Goal: Task Accomplishment & Management: Manage account settings

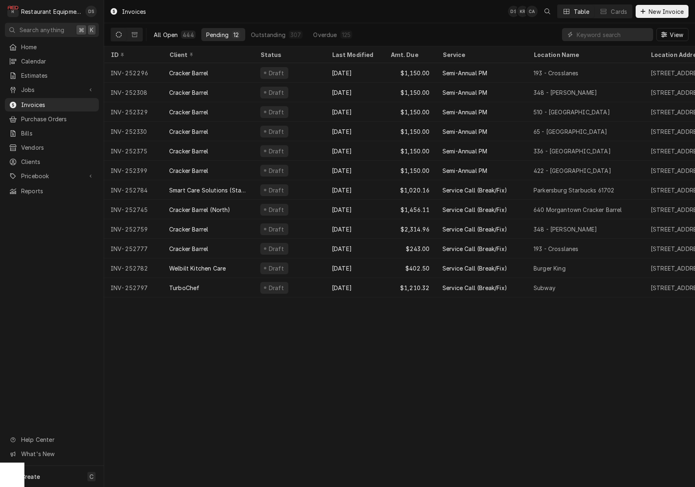
click at [174, 32] on div "All Open" at bounding box center [166, 34] width 24 height 9
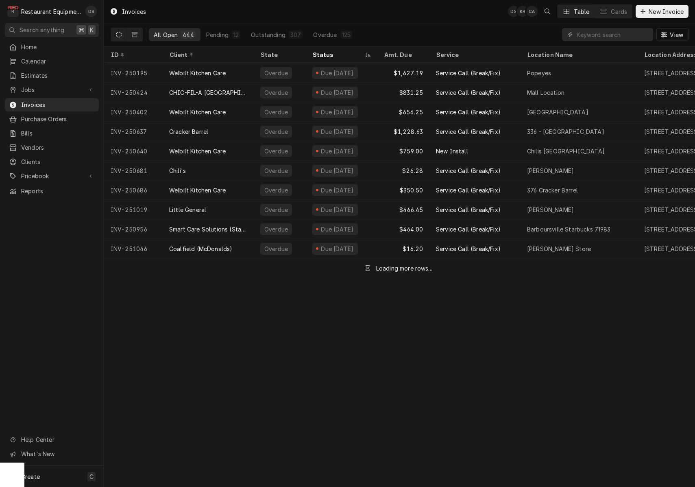
click at [575, 30] on div "Dynamic Content Wrapper" at bounding box center [607, 34] width 91 height 13
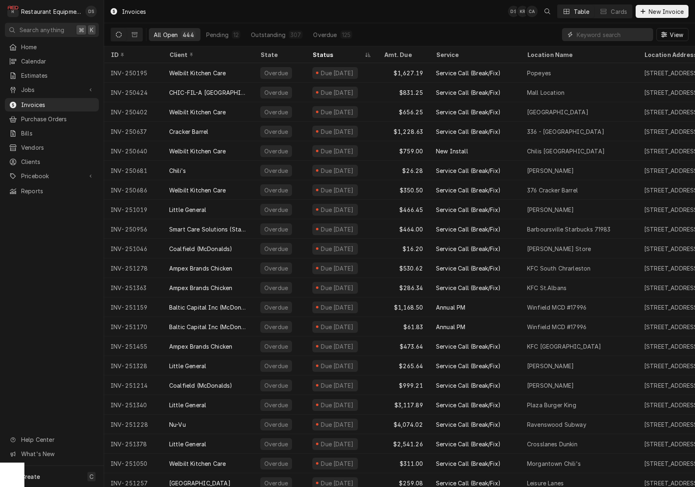
click at [592, 34] on input "Dynamic Content Wrapper" at bounding box center [613, 34] width 72 height 13
type input "252039"
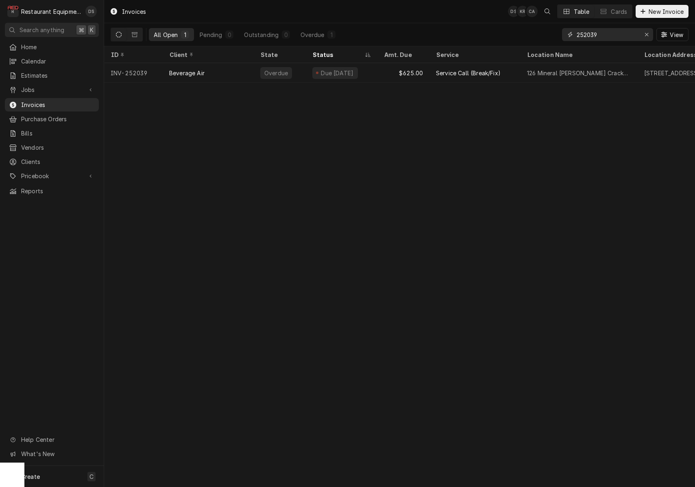
click at [645, 35] on icon "Erase input" at bounding box center [646, 35] width 4 height 6
click at [638, 35] on input "Dynamic Content Wrapper" at bounding box center [607, 34] width 61 height 13
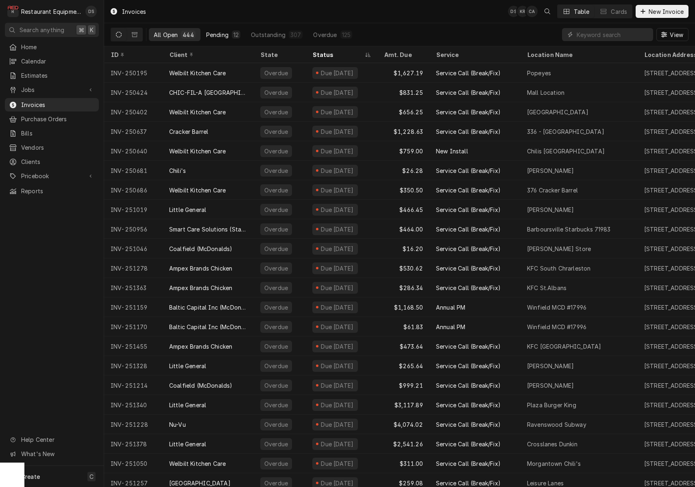
click at [224, 34] on div "Pending" at bounding box center [217, 34] width 22 height 9
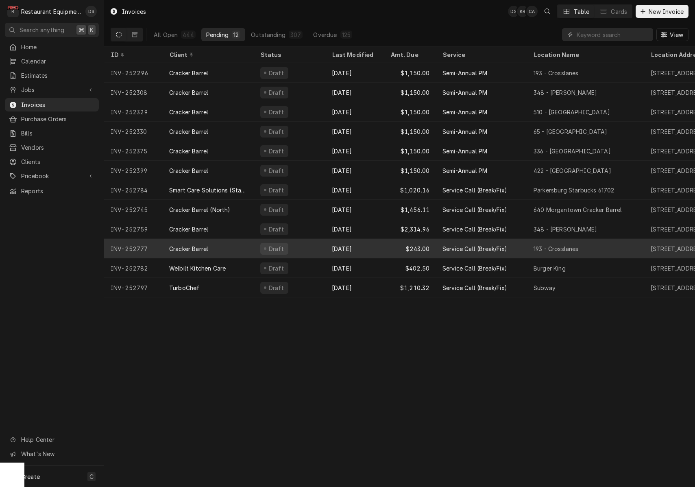
click at [383, 246] on div "[DATE]" at bounding box center [354, 249] width 59 height 20
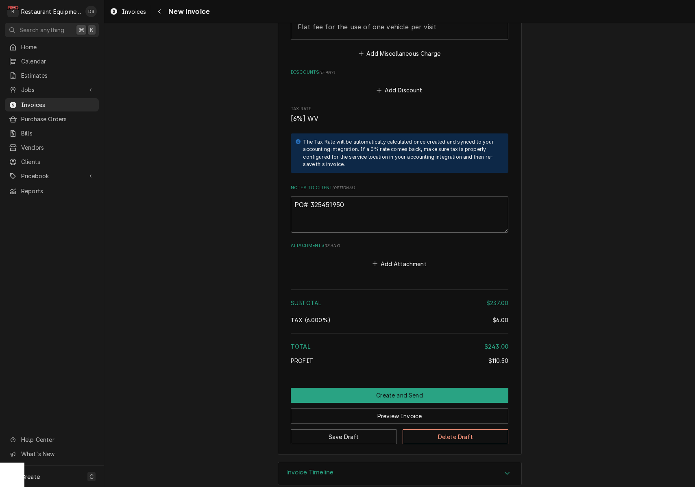
scroll to position [1207, 0]
drag, startPoint x: 352, startPoint y: 194, endPoint x: 319, endPoint y: 193, distance: 33.0
click at [310, 196] on textarea "PO# 325451950" at bounding box center [400, 214] width 218 height 37
click at [159, 15] on div "Navigate back" at bounding box center [159, 11] width 8 height 8
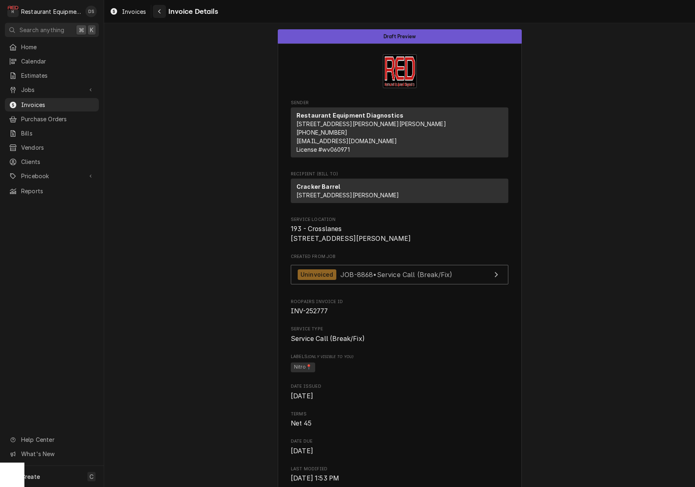
click at [160, 15] on div "Navigate back" at bounding box center [159, 11] width 8 height 8
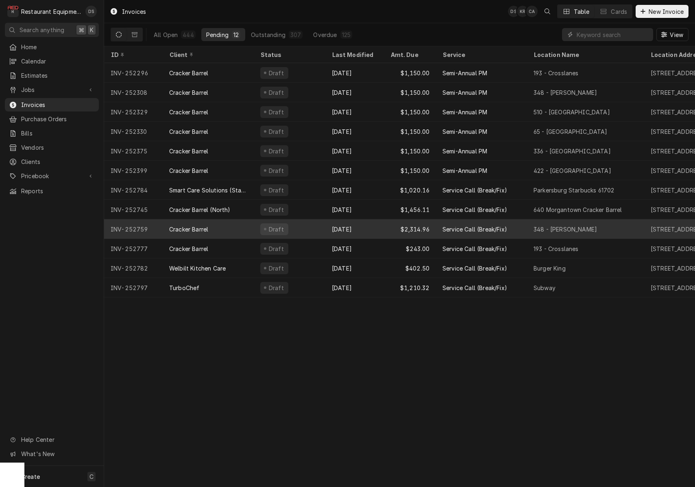
click at [365, 223] on div "Sep 15" at bounding box center [354, 229] width 59 height 20
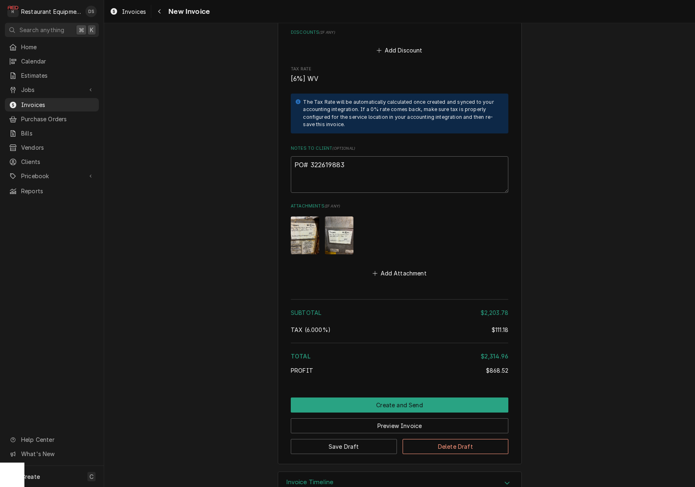
scroll to position [1957, 0]
drag, startPoint x: 349, startPoint y: 143, endPoint x: 315, endPoint y: 142, distance: 34.2
click at [310, 157] on textarea "PO# 322619883" at bounding box center [400, 175] width 218 height 37
click at [400, 418] on button "Preview Invoice" at bounding box center [400, 425] width 218 height 15
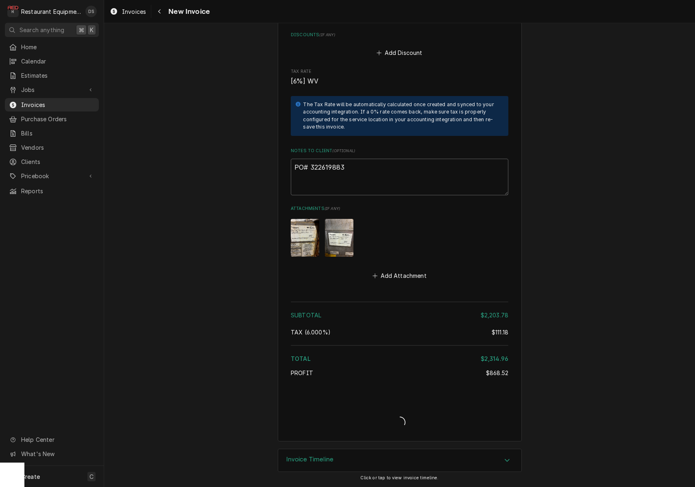
scroll to position [1932, 0]
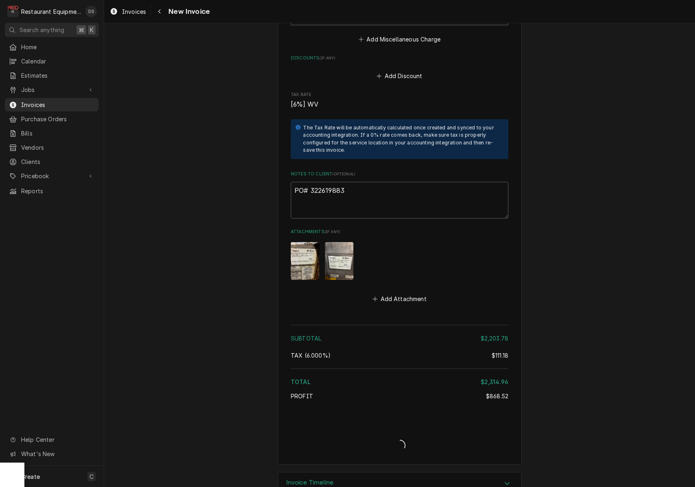
type textarea "x"
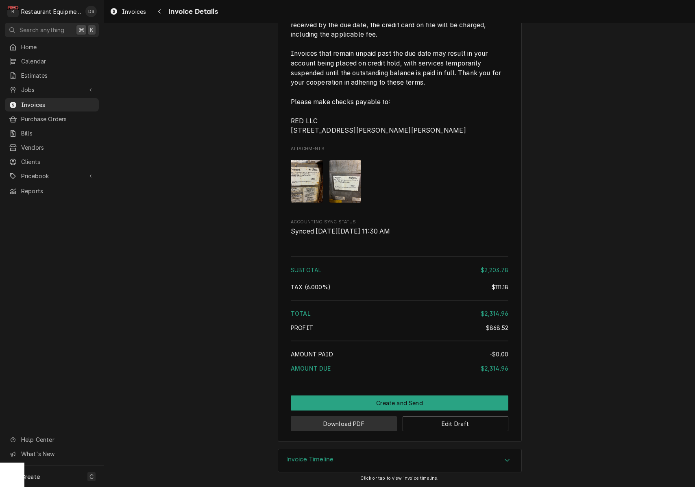
scroll to position [1786, 0]
click at [349, 427] on button "Download PDF" at bounding box center [344, 423] width 106 height 15
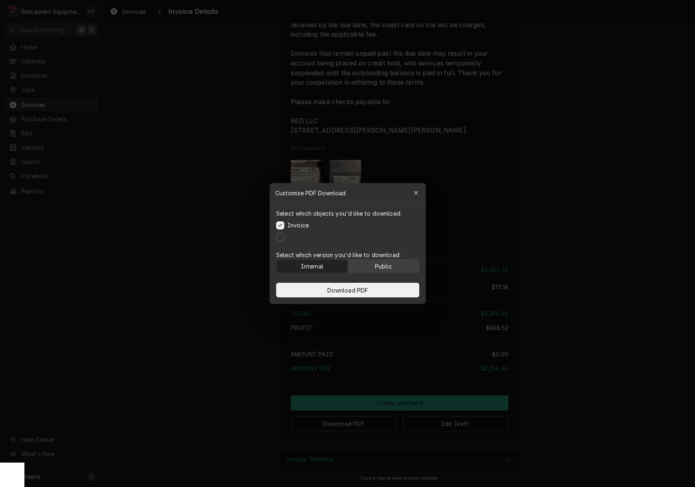
click at [392, 265] on button "Public" at bounding box center [383, 265] width 71 height 13
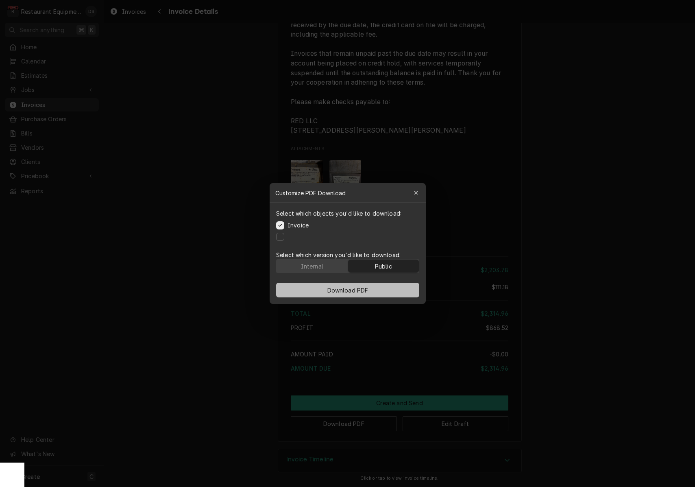
click at [385, 286] on button "Download PDF" at bounding box center [347, 290] width 143 height 15
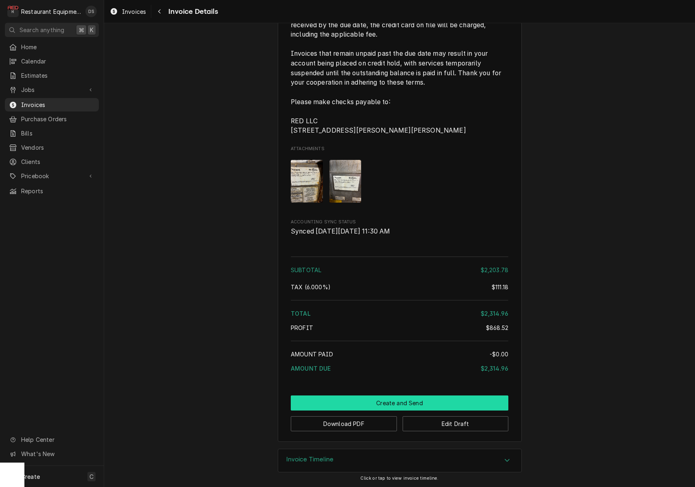
click at [420, 397] on button "Create and Send" at bounding box center [400, 402] width 218 height 15
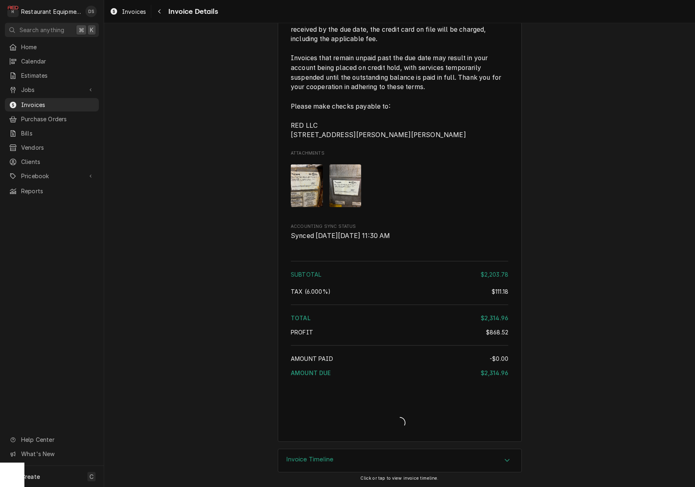
scroll to position [1781, 0]
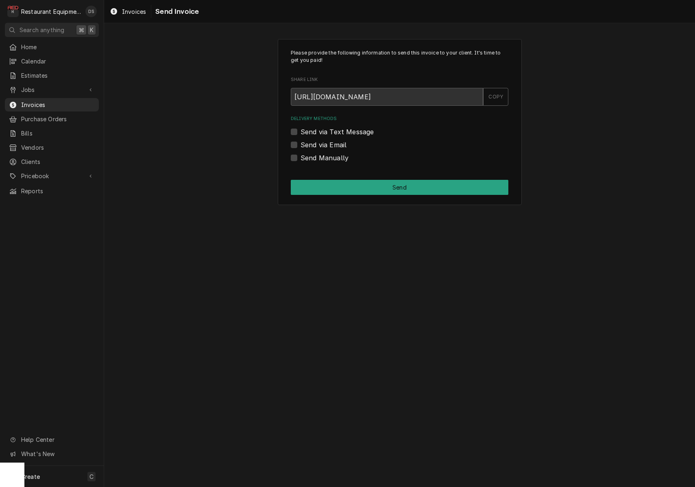
click at [300, 157] on label "Send Manually" at bounding box center [324, 158] width 48 height 10
click at [300, 157] on input "Send Manually" at bounding box center [409, 162] width 218 height 18
checkbox input "true"
click at [349, 182] on button "Send" at bounding box center [400, 187] width 218 height 15
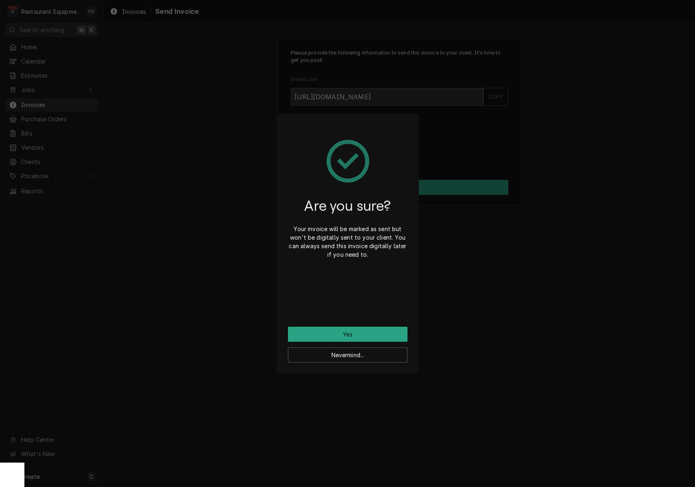
click at [370, 332] on button "Yes" at bounding box center [348, 334] width 120 height 15
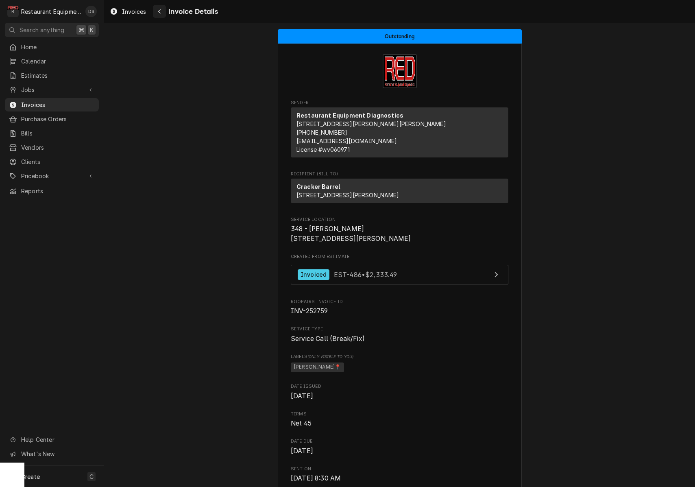
click at [159, 12] on icon "Navigate back" at bounding box center [159, 11] width 2 height 4
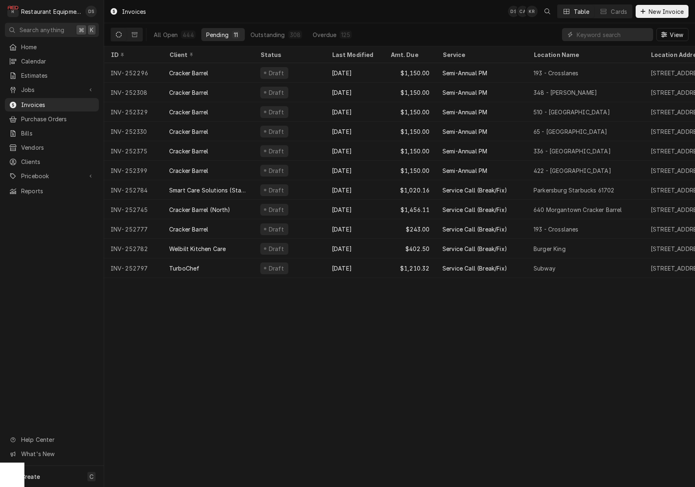
drag, startPoint x: 190, startPoint y: 34, endPoint x: 413, endPoint y: 41, distance: 223.0
click at [191, 34] on div "444" at bounding box center [188, 34] width 11 height 9
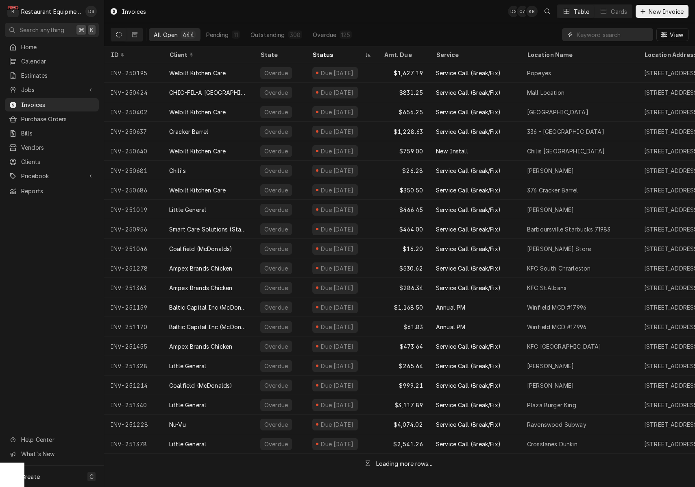
click at [623, 36] on input "Dynamic Content Wrapper" at bounding box center [613, 34] width 72 height 13
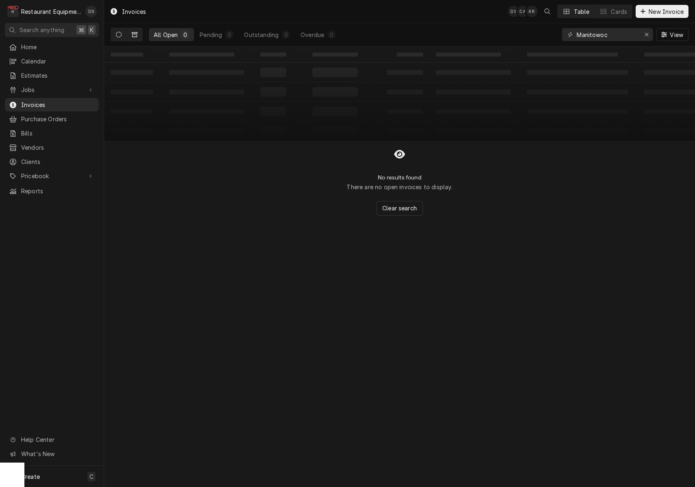
click at [137, 37] on icon "Dynamic Content Wrapper" at bounding box center [135, 34] width 6 height 5
click at [123, 37] on button "Dynamic Content Wrapper" at bounding box center [118, 34] width 15 height 13
click at [613, 35] on input "Manitowoc" at bounding box center [607, 34] width 61 height 13
click at [614, 35] on input "Manitowoc" at bounding box center [607, 34] width 61 height 13
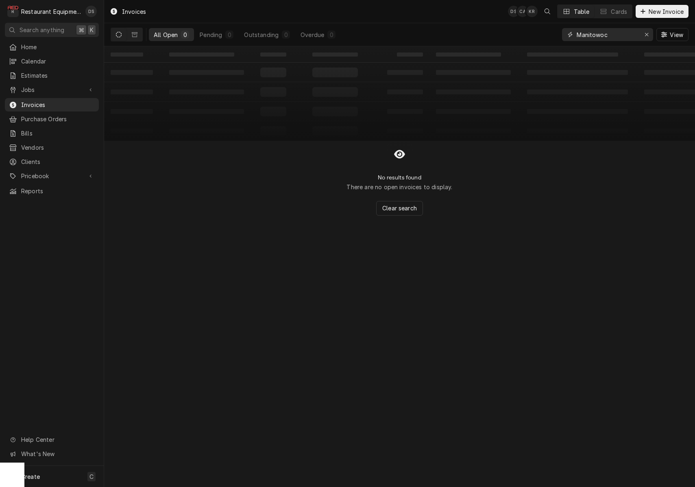
click at [614, 35] on input "Manitowoc" at bounding box center [607, 34] width 61 height 13
type input "mani"
click at [139, 35] on button "Dynamic Content Wrapper" at bounding box center [134, 34] width 15 height 13
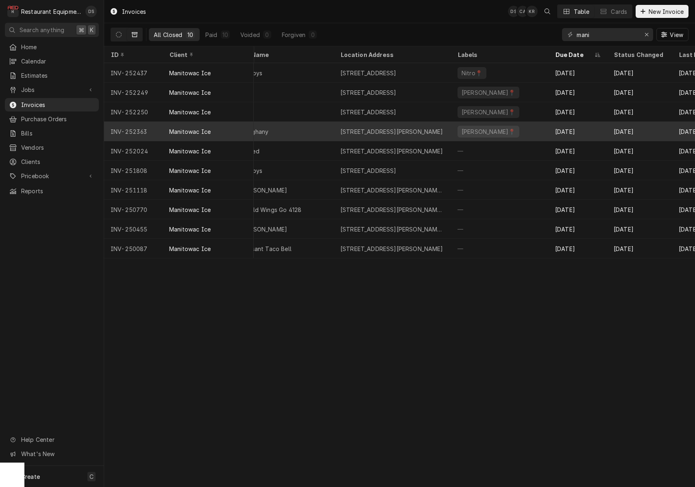
scroll to position [0, 239]
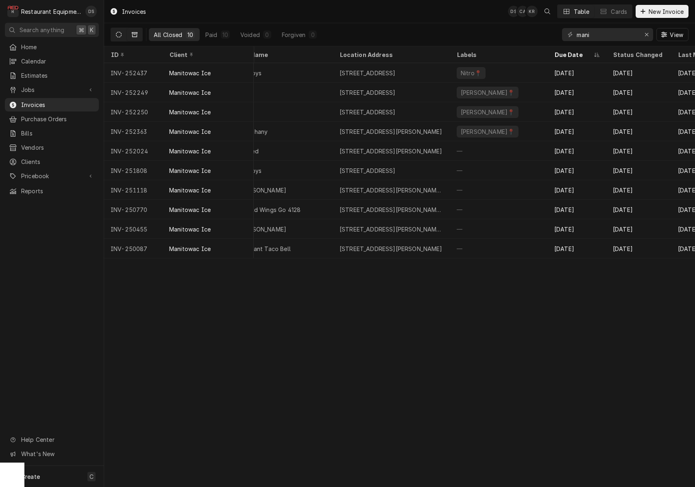
click at [118, 36] on icon "Dynamic Content Wrapper" at bounding box center [119, 35] width 6 height 6
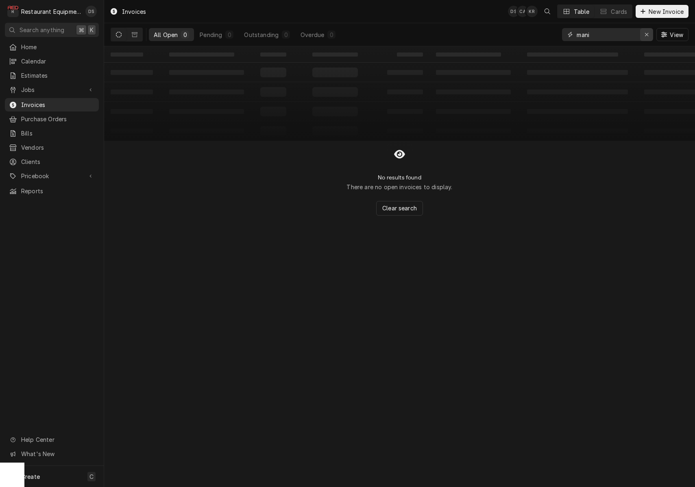
click at [650, 35] on div "Erase input" at bounding box center [646, 34] width 8 height 8
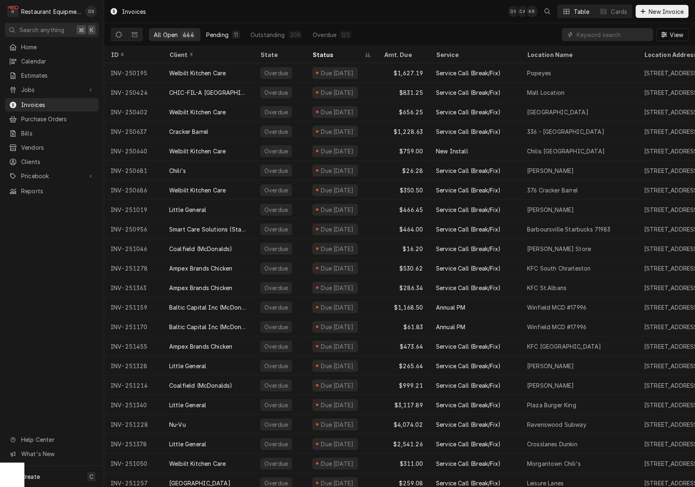
click at [222, 37] on div "Pending" at bounding box center [217, 34] width 22 height 9
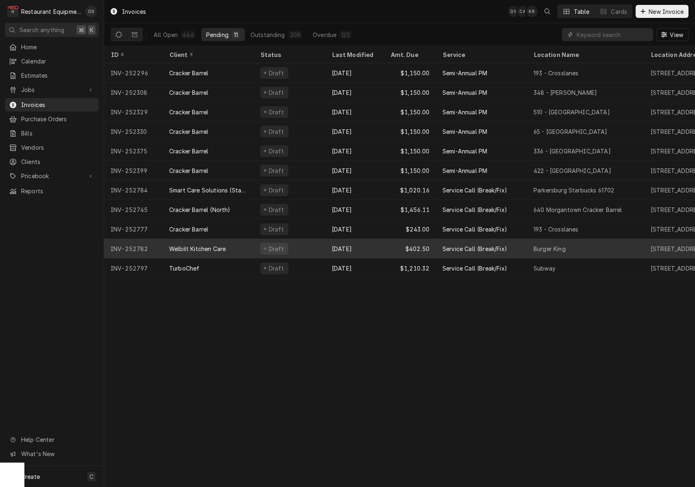
click at [385, 246] on div "$402.50" at bounding box center [410, 249] width 52 height 20
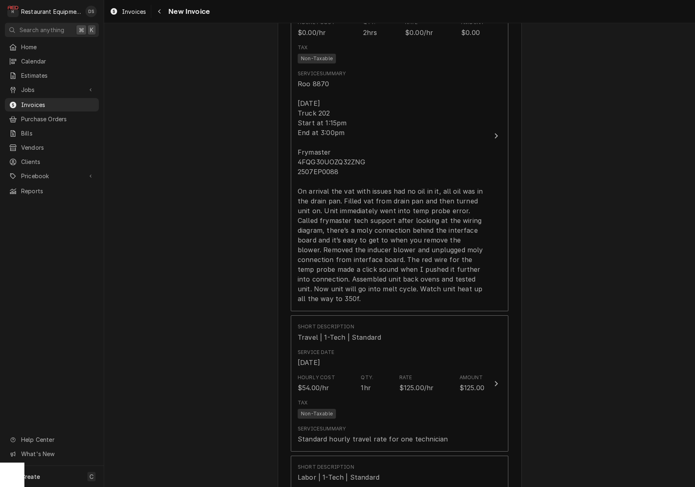
scroll to position [594, 0]
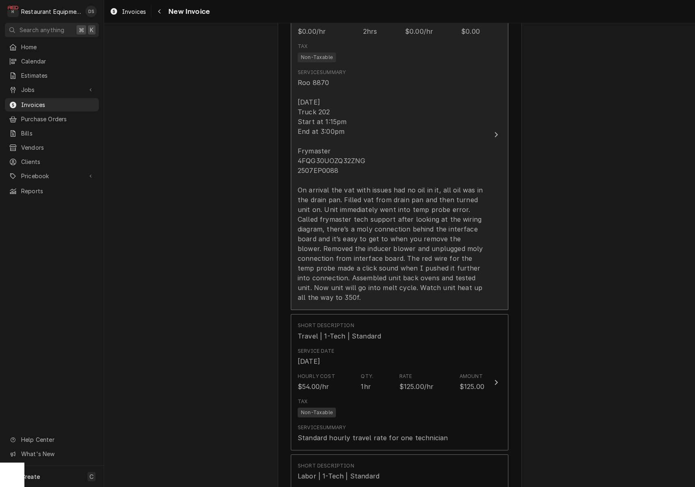
click at [336, 164] on div "Roo 8870 [DATE] Truck 202 Start at 1:15pm End at 3:00pm Frymaster 4FQG30UOZQ32Z…" at bounding box center [391, 190] width 187 height 224
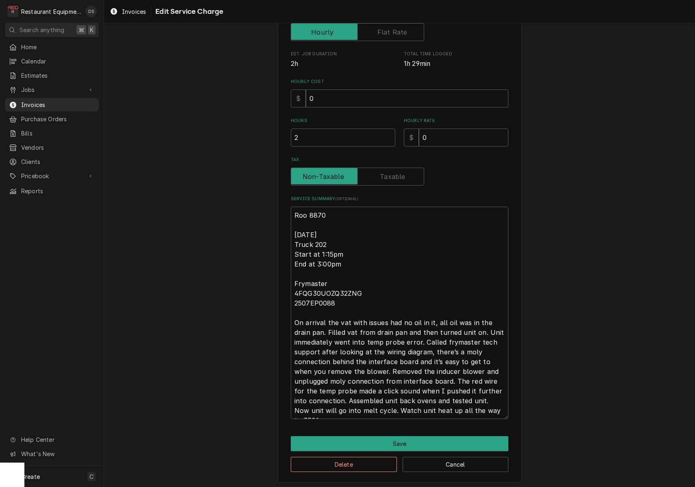
scroll to position [146, 0]
drag, startPoint x: 337, startPoint y: 298, endPoint x: 290, endPoint y: 298, distance: 47.6
click at [290, 298] on div "Use the fields below to edit this service charge Short Description Service Call…" at bounding box center [400, 188] width 244 height 590
click at [398, 438] on button "Save" at bounding box center [400, 443] width 218 height 15
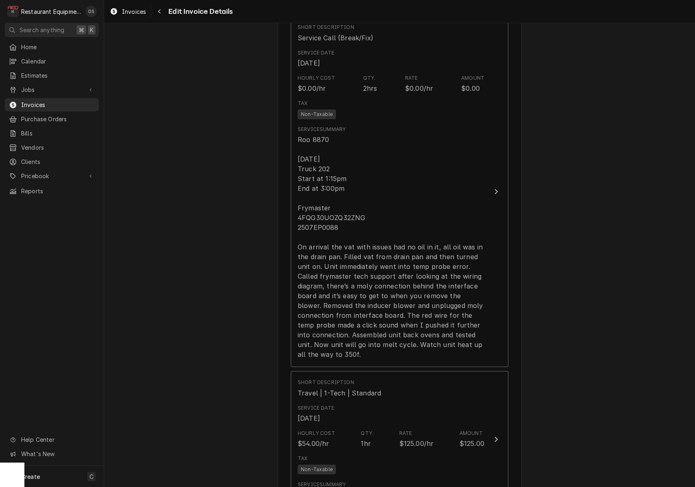
scroll to position [537, 0]
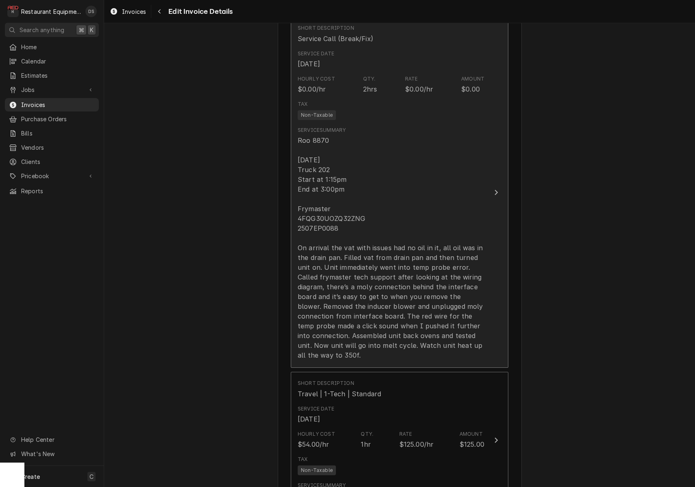
click at [404, 263] on div "Roo 8870 [DATE] Truck 202 Start at 1:15pm End at 3:00pm Frymaster 4FQG30UOZQ32Z…" at bounding box center [391, 247] width 187 height 224
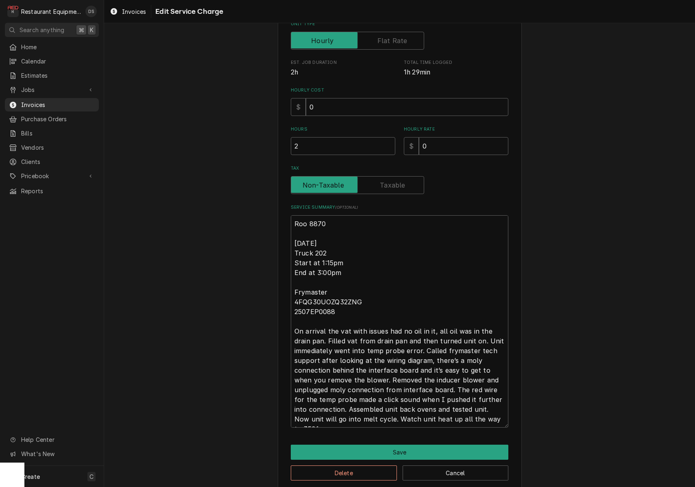
scroll to position [139, 0]
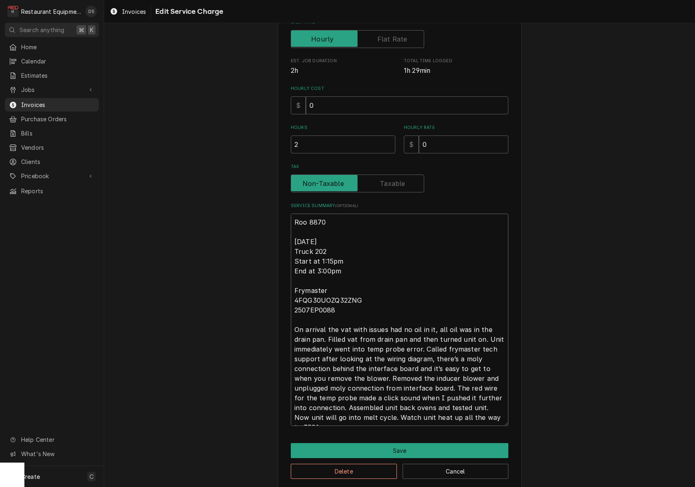
drag, startPoint x: 292, startPoint y: 234, endPoint x: 507, endPoint y: 409, distance: 276.6
click at [511, 413] on div "Use the fields below to edit this service charge Short Description Service Call…" at bounding box center [400, 195] width 244 height 590
click at [414, 452] on button "Save" at bounding box center [400, 450] width 218 height 15
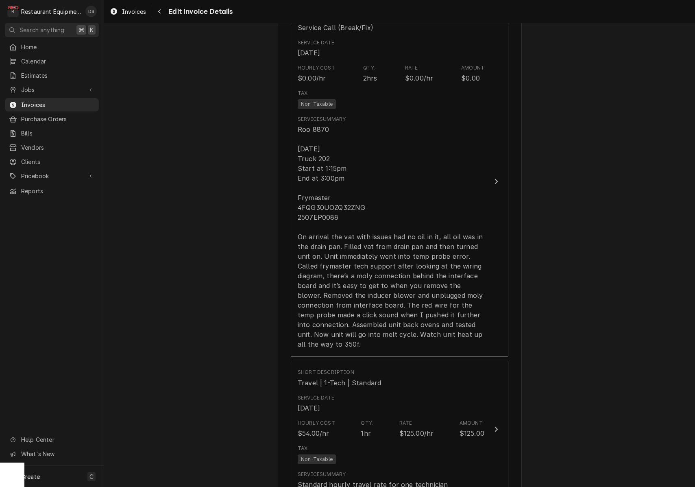
scroll to position [549, 0]
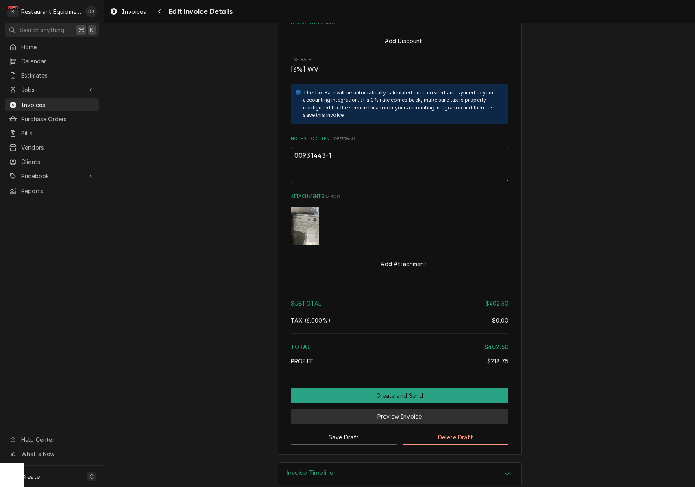
click at [398, 409] on button "Preview Invoice" at bounding box center [400, 416] width 218 height 15
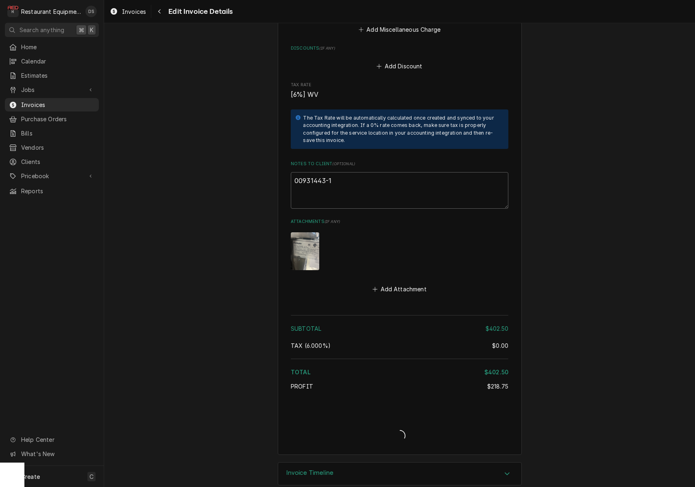
type textarea "x"
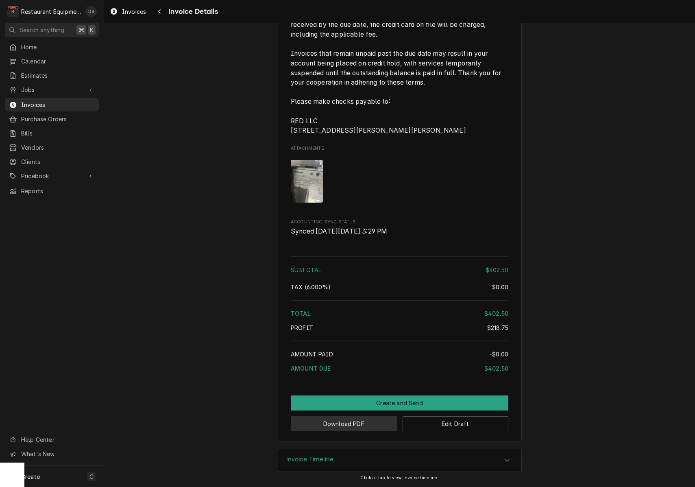
click at [338, 425] on button "Download PDF" at bounding box center [344, 423] width 106 height 15
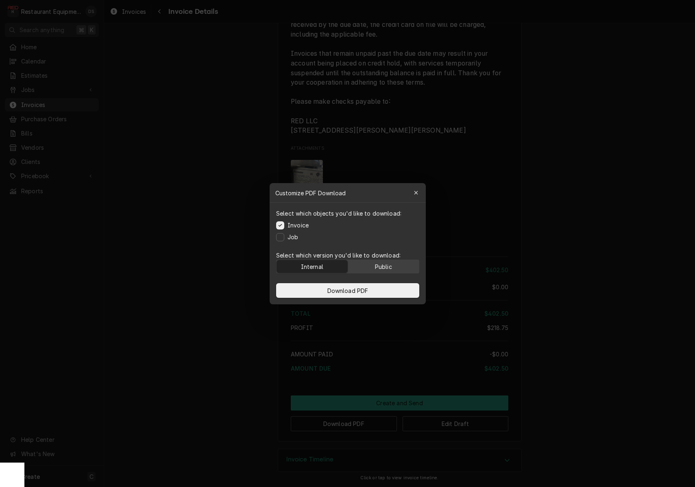
click at [374, 266] on button "Public" at bounding box center [383, 266] width 71 height 13
click at [373, 285] on button "Download PDF" at bounding box center [347, 290] width 143 height 15
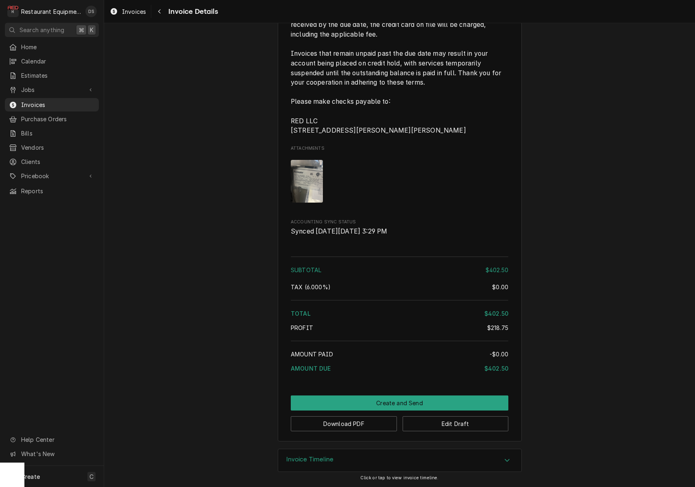
click at [314, 181] on img "Attachments" at bounding box center [307, 181] width 32 height 43
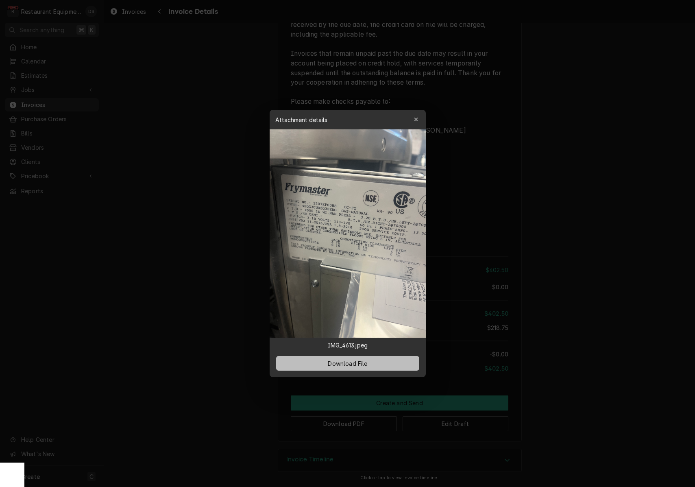
click at [374, 359] on button "Download File" at bounding box center [347, 363] width 143 height 15
click at [414, 120] on icon "button" at bounding box center [416, 120] width 4 height 6
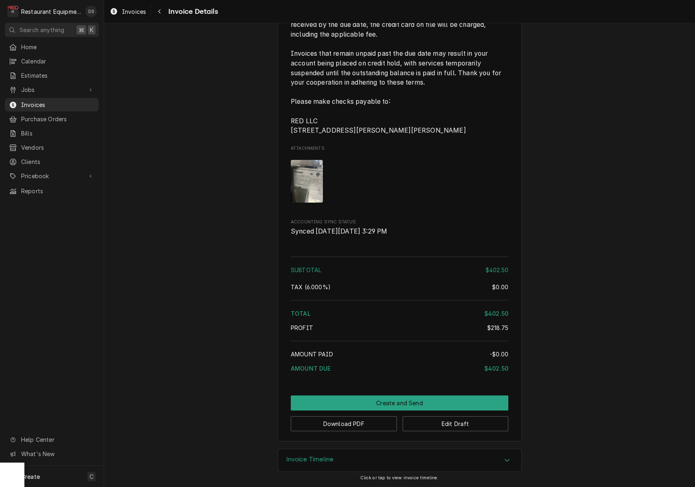
click at [414, 120] on span "All invoices are payable by the specified due date. Payments made by credit car…" at bounding box center [400, 68] width 218 height 135
click at [475, 424] on button "Edit Draft" at bounding box center [456, 423] width 106 height 15
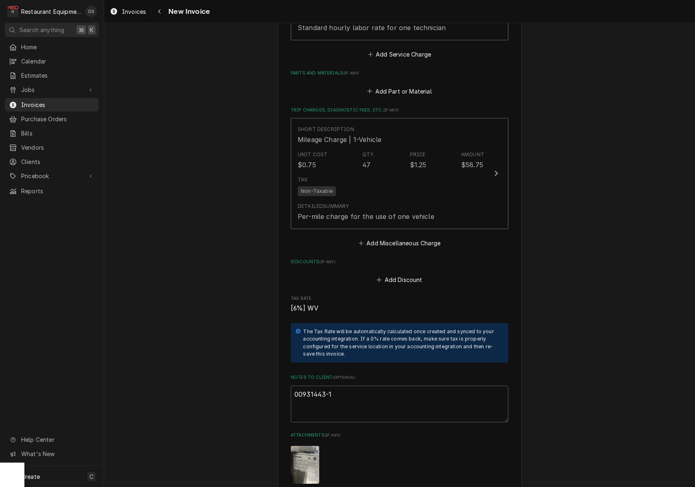
scroll to position [1169, 0]
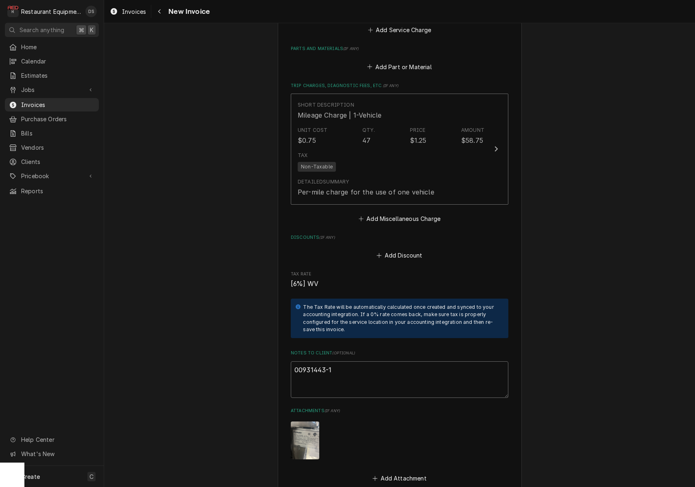
click at [387, 361] on textarea "00931443-1" at bounding box center [400, 379] width 218 height 37
type textarea "x"
type textarea "00931443-1"
type textarea "x"
type textarea "00931443-1"
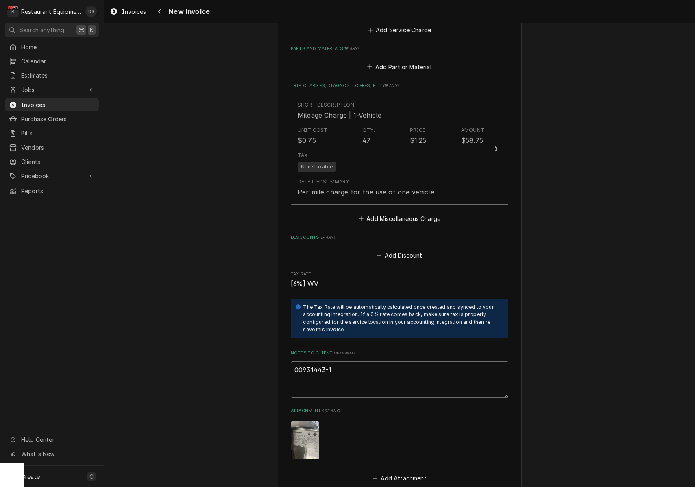
type textarea "x"
type textarea "00931443-1"
paste textarea "Claim KC-1029393"
type textarea "x"
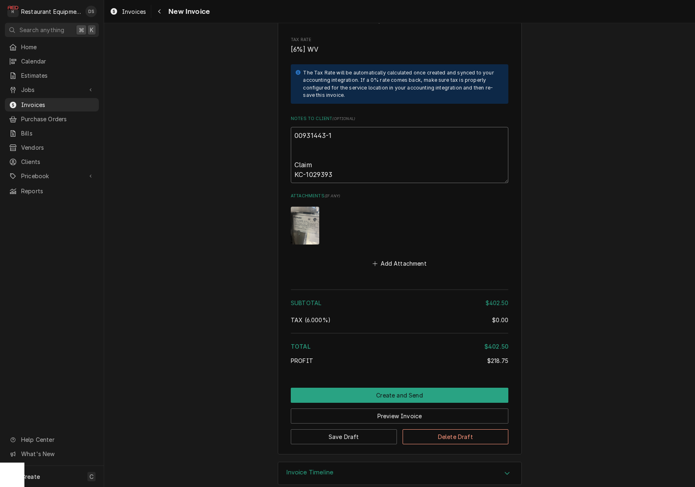
scroll to position [1403, 0]
type textarea "00931443-1 Claim KC-1029393"
click at [403, 388] on button "Create and Send" at bounding box center [400, 395] width 218 height 15
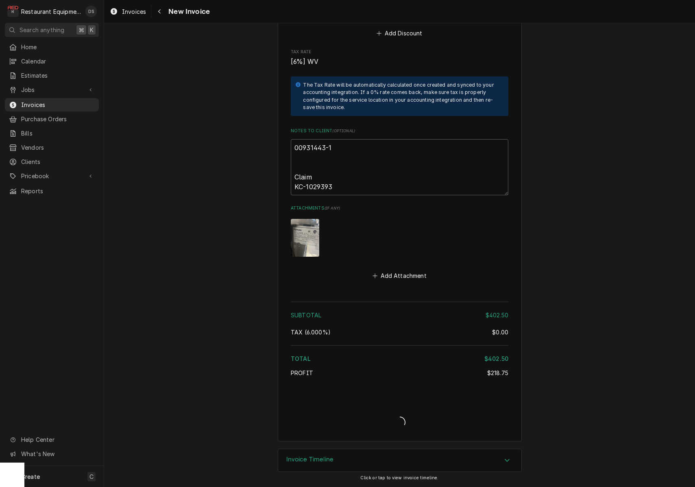
scroll to position [1378, 0]
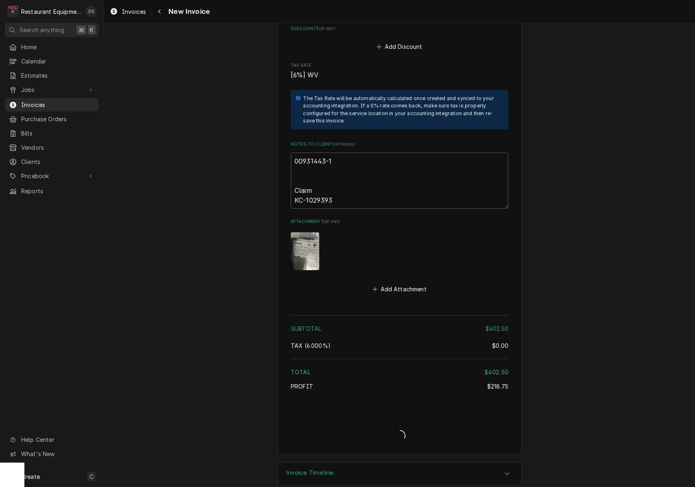
type textarea "x"
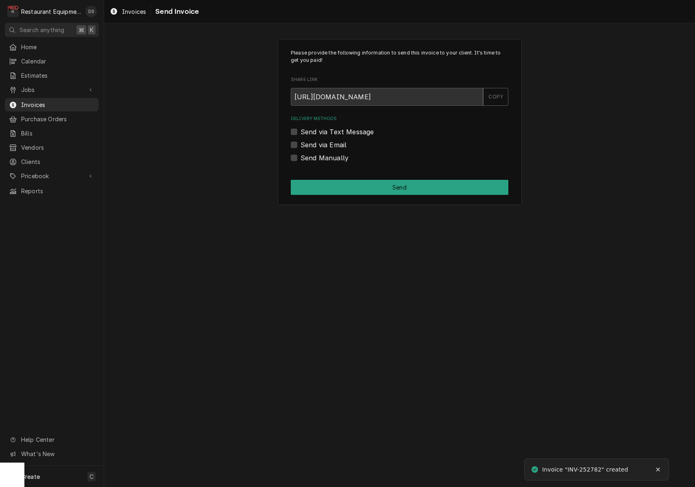
click at [300, 156] on label "Send Manually" at bounding box center [324, 158] width 48 height 10
click at [300, 156] on input "Send Manually" at bounding box center [409, 162] width 218 height 18
checkbox input "true"
click at [395, 187] on button "Send" at bounding box center [400, 187] width 218 height 15
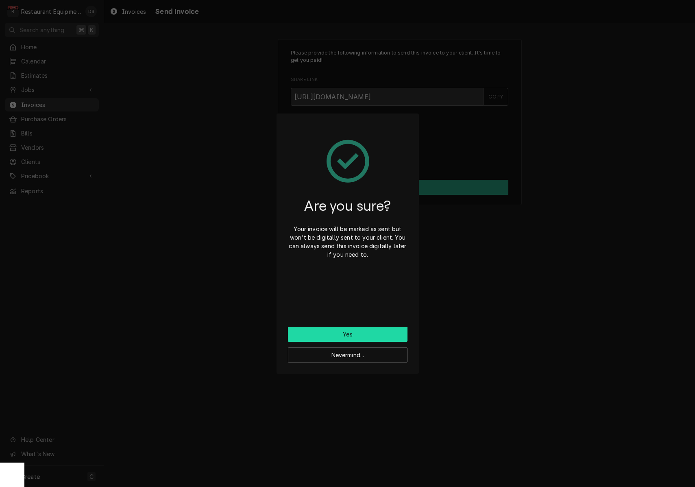
click at [369, 329] on button "Yes" at bounding box center [348, 334] width 120 height 15
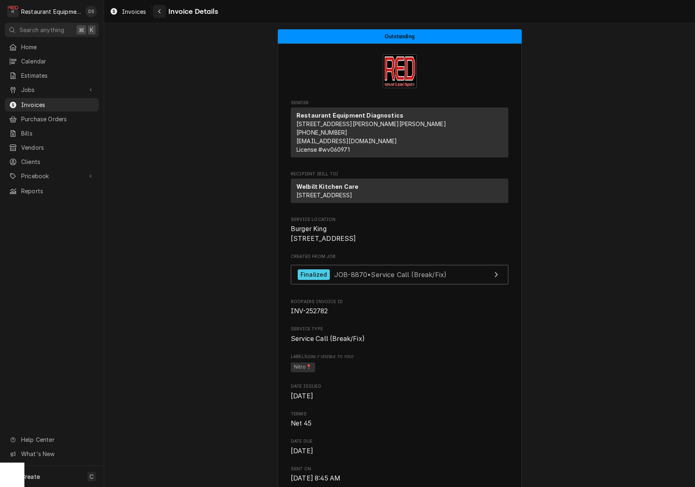
click at [159, 13] on icon "Navigate back" at bounding box center [160, 12] width 4 height 6
